Goal: Navigation & Orientation: Understand site structure

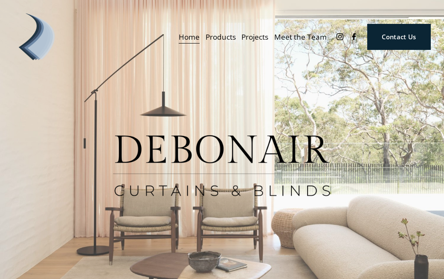
click at [295, 37] on link "Meet the Team" at bounding box center [300, 36] width 53 height 15
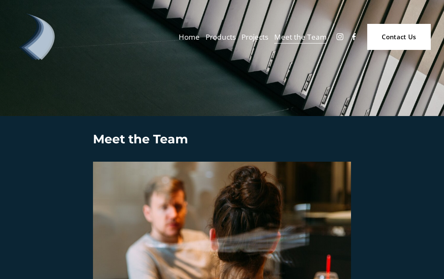
click at [249, 38] on link "Projects" at bounding box center [255, 36] width 27 height 15
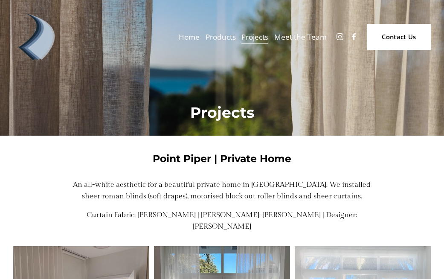
click at [191, 40] on link "Home" at bounding box center [189, 36] width 21 height 15
